Goal: Check status: Check status

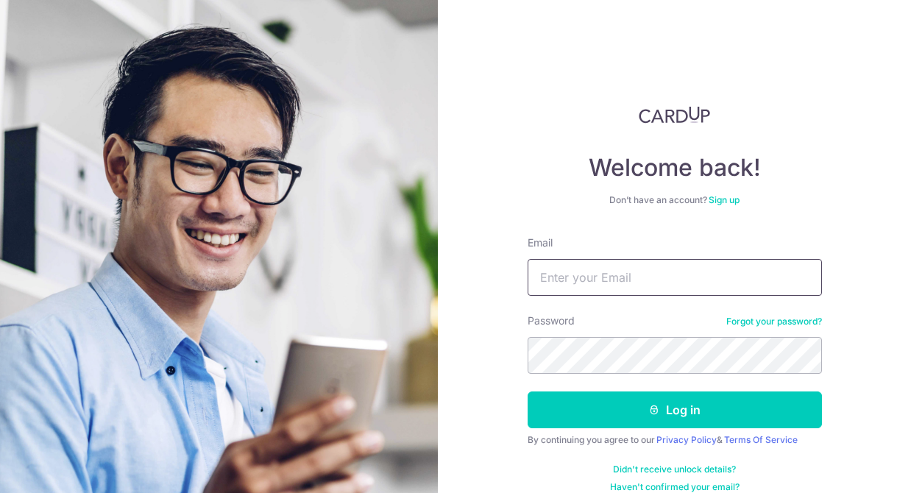
click at [547, 272] on input "Email" at bounding box center [674, 277] width 294 height 37
type input "[EMAIL_ADDRESS][DOMAIN_NAME]"
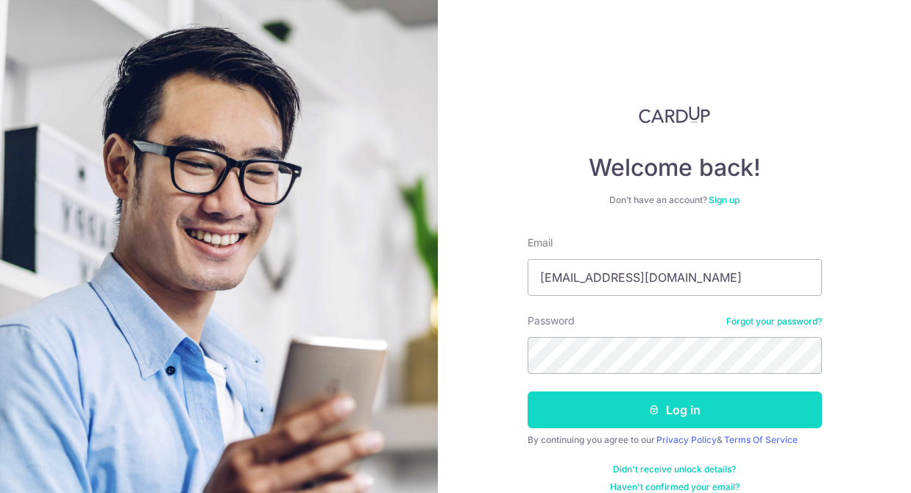
click at [651, 403] on button "Log in" at bounding box center [674, 409] width 294 height 37
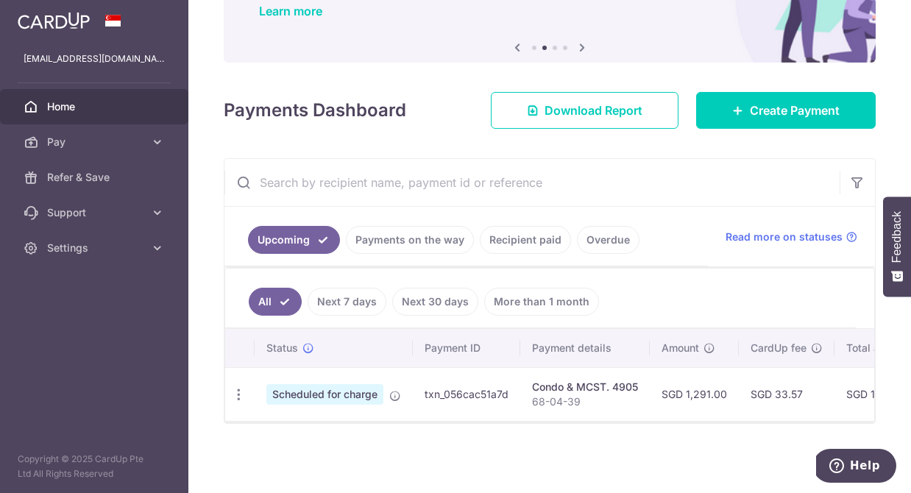
click at [355, 396] on span "Scheduled for charge" at bounding box center [324, 394] width 117 height 21
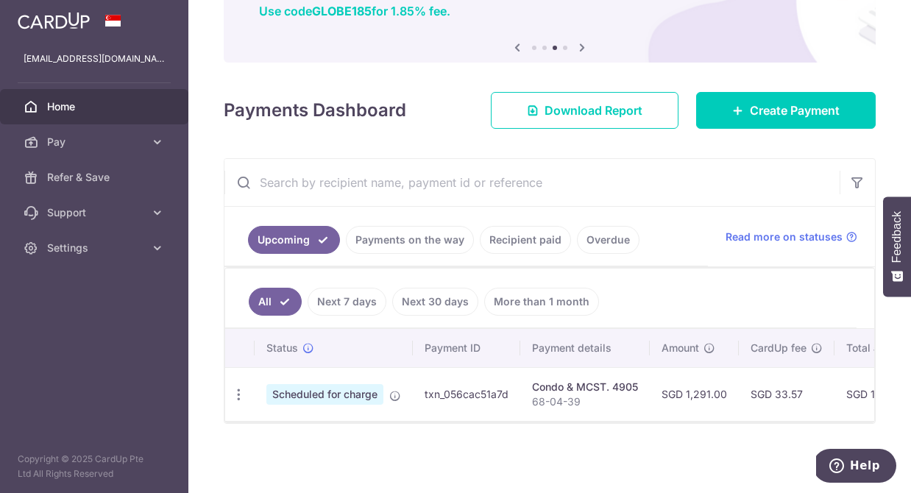
click at [406, 240] on link "Payments on the way" at bounding box center [410, 240] width 128 height 28
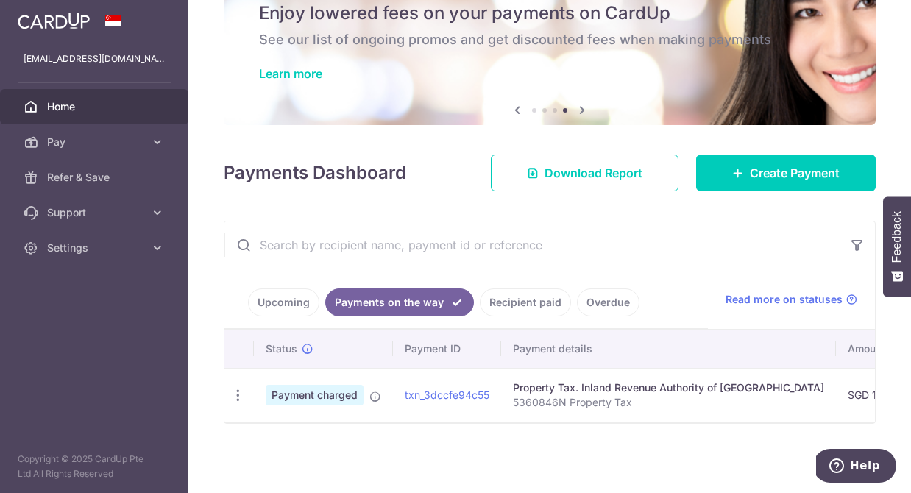
click at [502, 304] on link "Recipient paid" at bounding box center [525, 302] width 91 height 28
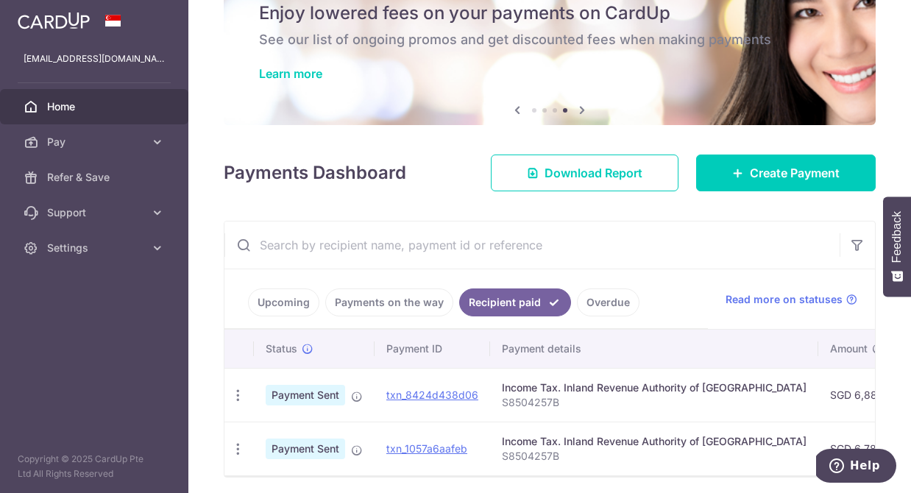
click at [594, 294] on link "Overdue" at bounding box center [608, 302] width 63 height 28
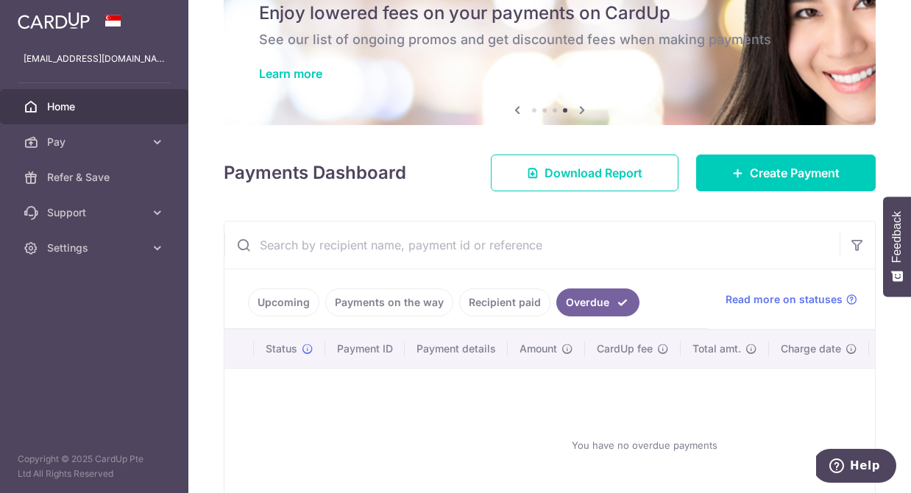
click at [509, 298] on link "Recipient paid" at bounding box center [504, 302] width 91 height 28
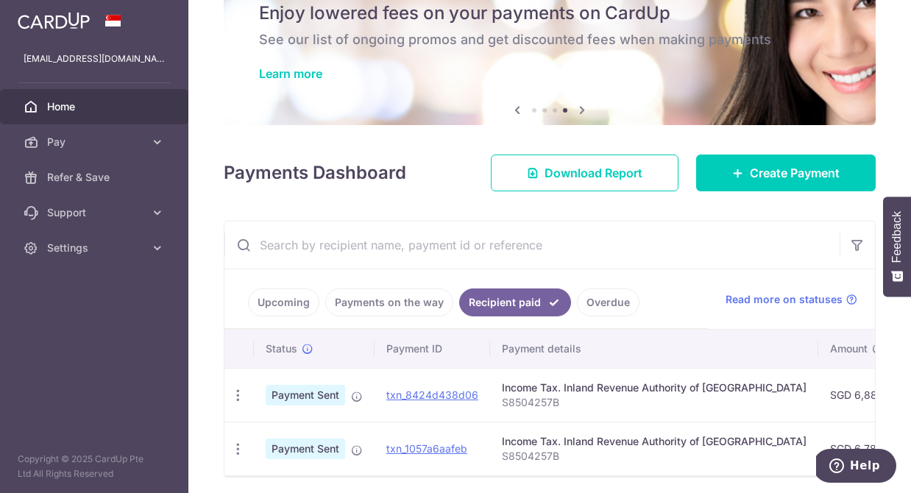
click at [379, 297] on link "Payments on the way" at bounding box center [389, 302] width 128 height 28
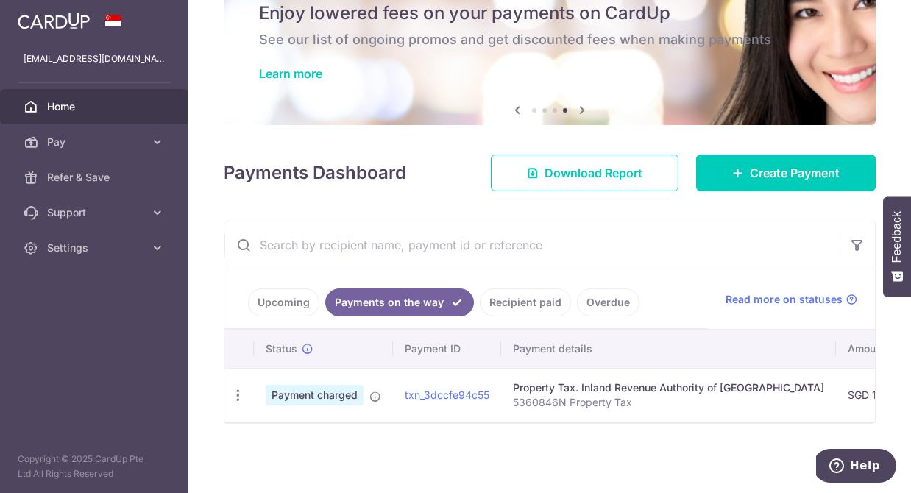
click at [274, 297] on link "Upcoming" at bounding box center [283, 302] width 71 height 28
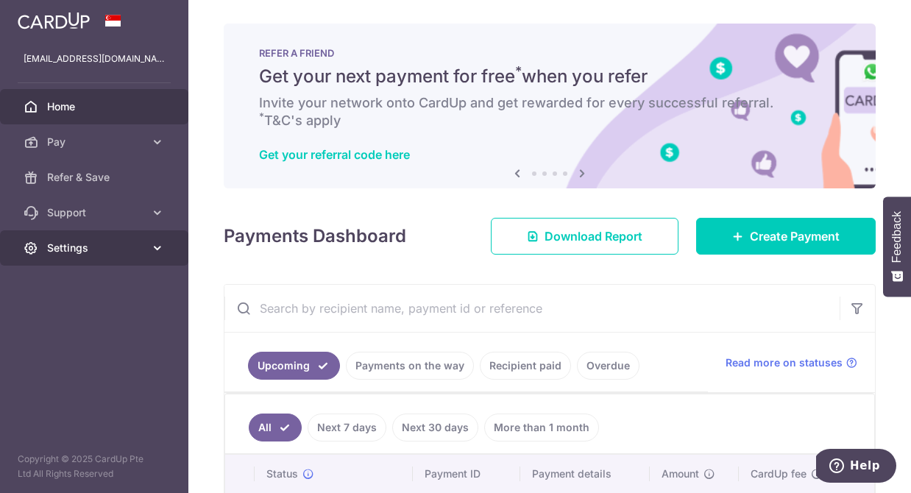
click at [132, 249] on span "Settings" at bounding box center [95, 248] width 97 height 15
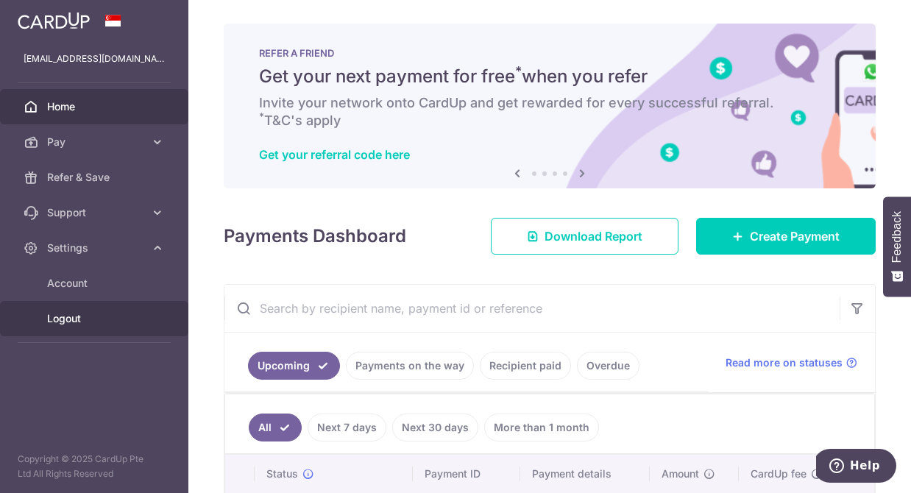
click at [81, 324] on span "Logout" at bounding box center [95, 318] width 97 height 15
